Goal: Task Accomplishment & Management: Complete application form

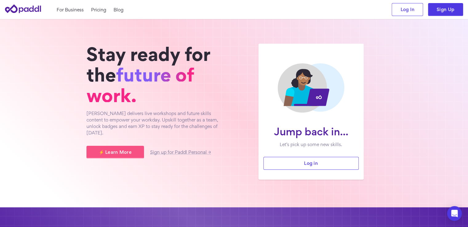
click at [450, 18] on div "For Business Pricing Blog Log In Sign Up" at bounding box center [234, 9] width 468 height 19
drag, startPoint x: 449, startPoint y: 14, endPoint x: 414, endPoint y: 14, distance: 35.7
click at [449, 14] on link "Sign Up" at bounding box center [445, 9] width 35 height 13
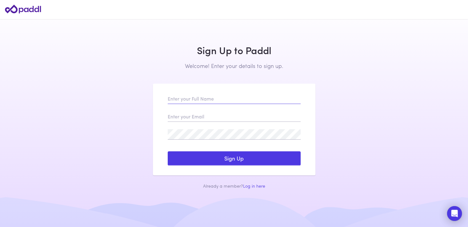
click at [214, 96] on input "text" at bounding box center [234, 99] width 133 height 10
paste input "Amaze Advisory"
type input "Amaze Advisory"
paste input "amazeadvisory@yopmail.com"
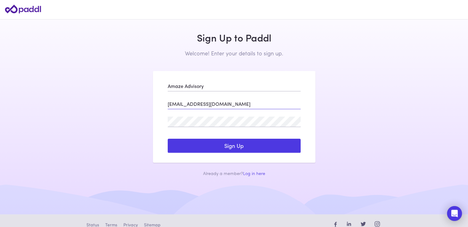
type input "amazeadvisory@yopmail.com"
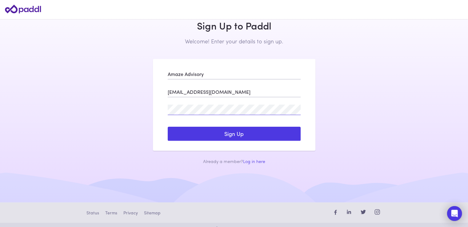
scroll to position [33, 0]
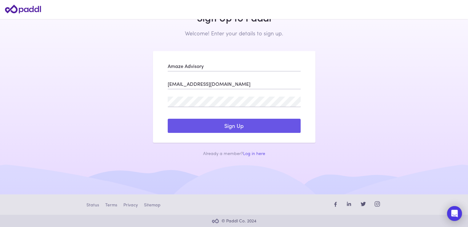
click at [210, 126] on button "Sign Up" at bounding box center [234, 126] width 133 height 14
